Goal: Transaction & Acquisition: Subscribe to service/newsletter

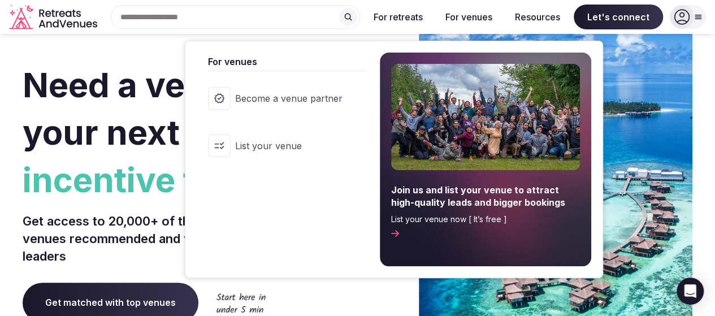
click at [475, 15] on button "For venues" at bounding box center [468, 17] width 65 height 25
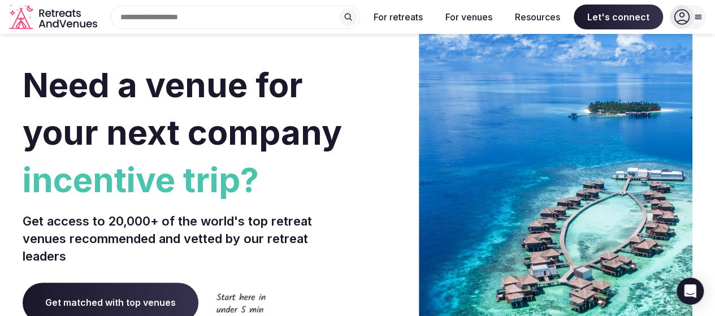
click at [475, 14] on button "For venues" at bounding box center [468, 17] width 65 height 25
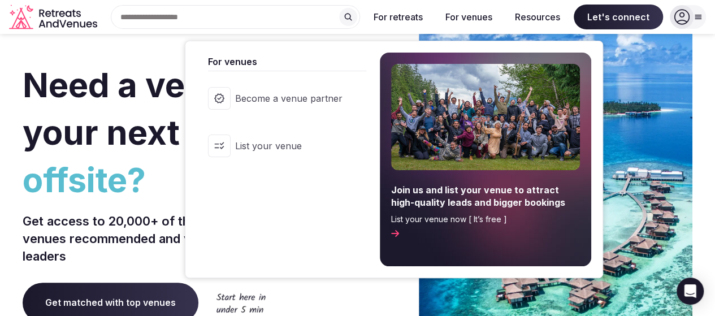
click at [288, 152] on link "List your venue" at bounding box center [281, 145] width 169 height 45
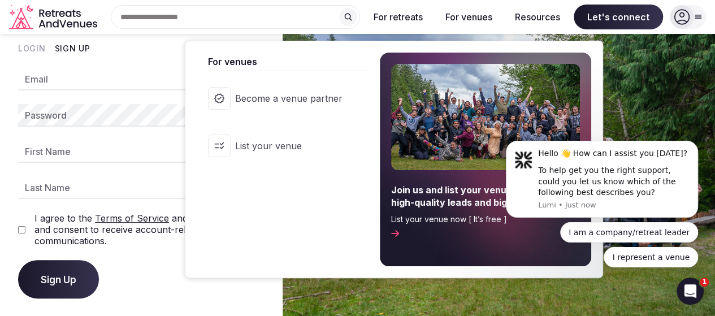
click at [399, 232] on icon at bounding box center [395, 233] width 8 height 9
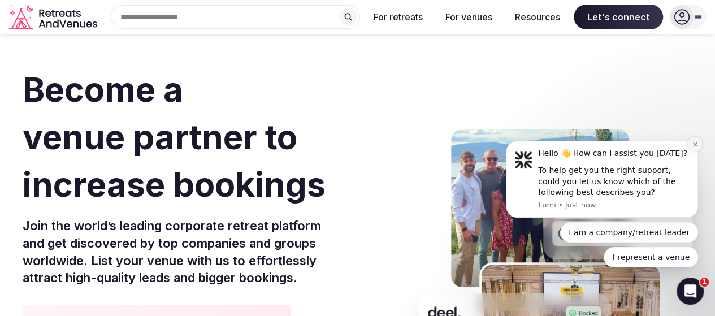
click at [695, 145] on icon "Dismiss notification" at bounding box center [694, 144] width 4 height 4
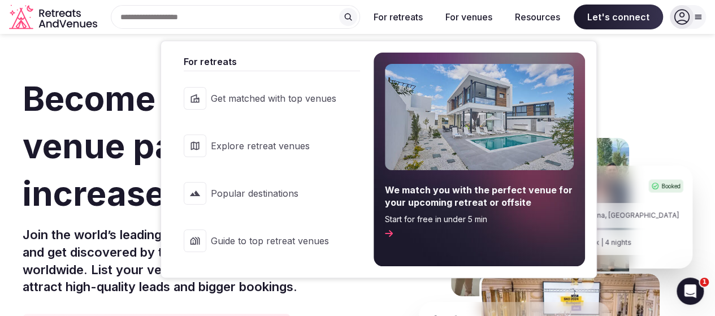
click at [381, 18] on button "For retreats" at bounding box center [397, 17] width 67 height 25
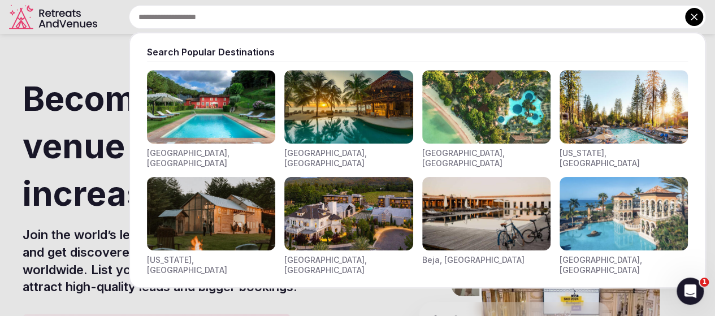
click at [242, 23] on input "text" at bounding box center [417, 17] width 577 height 24
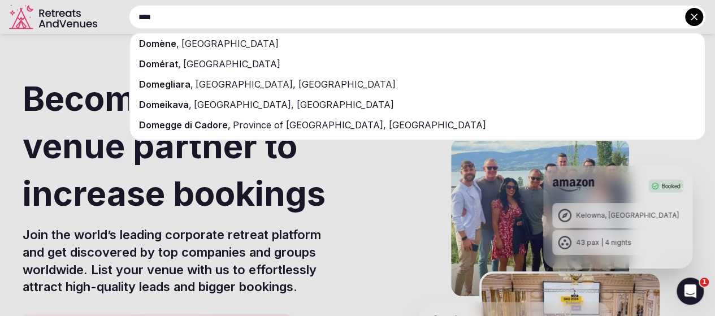
type input "****"
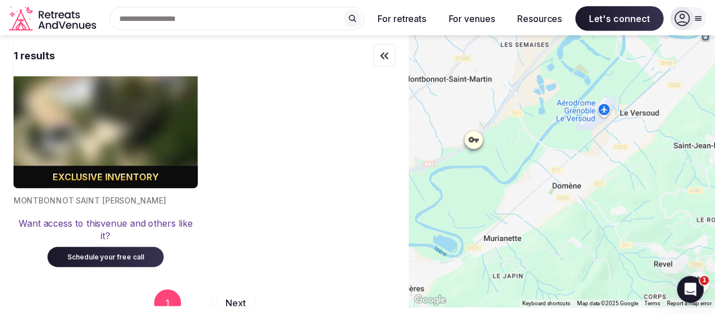
scroll to position [75, 0]
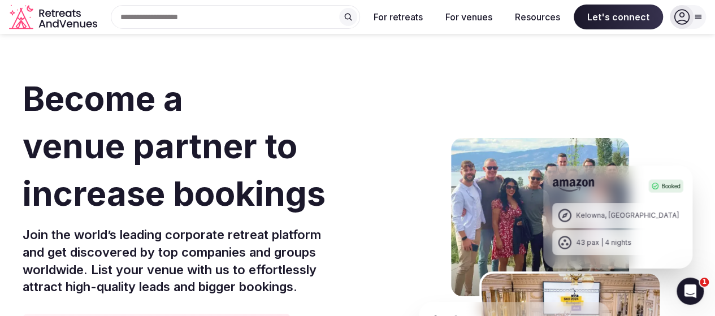
scroll to position [9, 0]
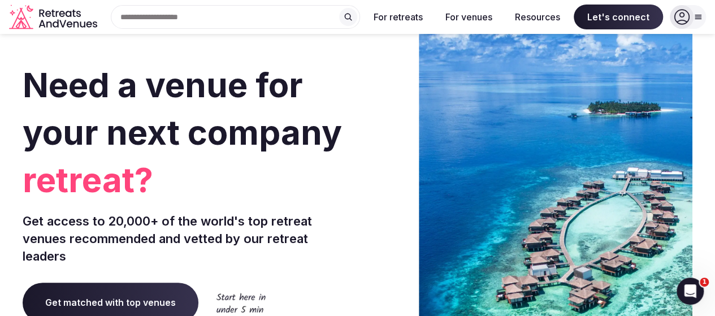
drag, startPoint x: 504, startPoint y: 152, endPoint x: 498, endPoint y: 150, distance: 5.9
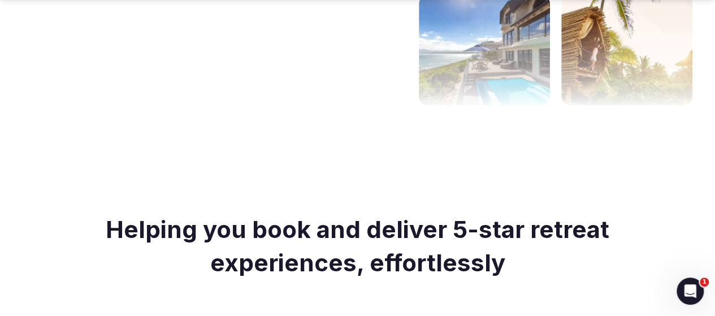
scroll to position [508, 0]
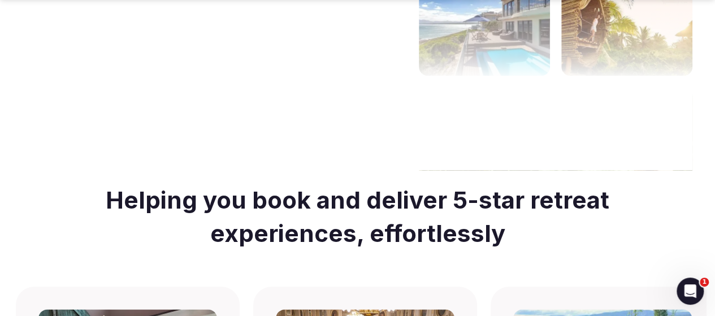
drag, startPoint x: 333, startPoint y: 133, endPoint x: 301, endPoint y: 135, distance: 32.2
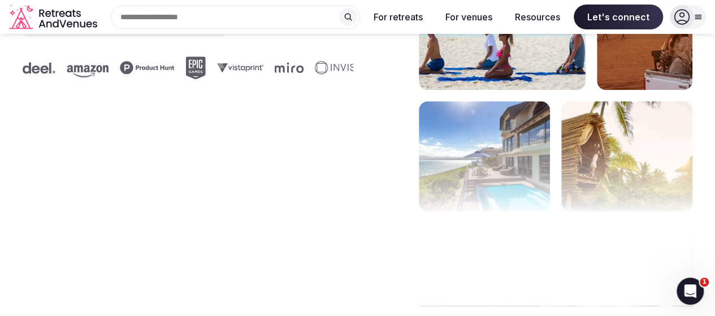
scroll to position [339, 0]
